Goal: Navigation & Orientation: Understand site structure

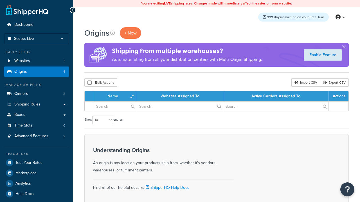
click at [117, 97] on th "Name" at bounding box center [115, 96] width 43 height 10
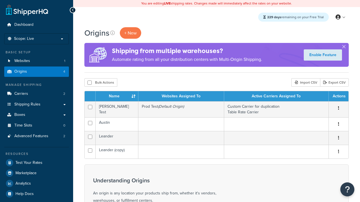
click at [117, 97] on th "Name" at bounding box center [117, 96] width 43 height 10
click at [181, 97] on th "Websites Assigned To" at bounding box center [181, 96] width 86 height 10
click at [276, 97] on th "Active Carriers Assigned To" at bounding box center [276, 96] width 104 height 10
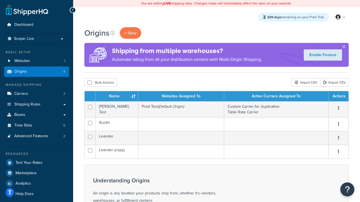
click at [338, 97] on th "Actions" at bounding box center [338, 96] width 20 height 10
click at [112, 33] on icon at bounding box center [112, 33] width 4 height 4
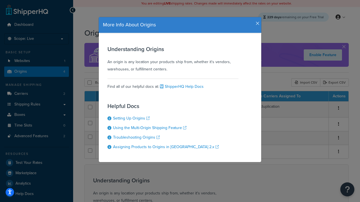
click at [256, 21] on icon "button" at bounding box center [257, 23] width 4 height 5
